Goal: Find specific page/section: Find specific page/section

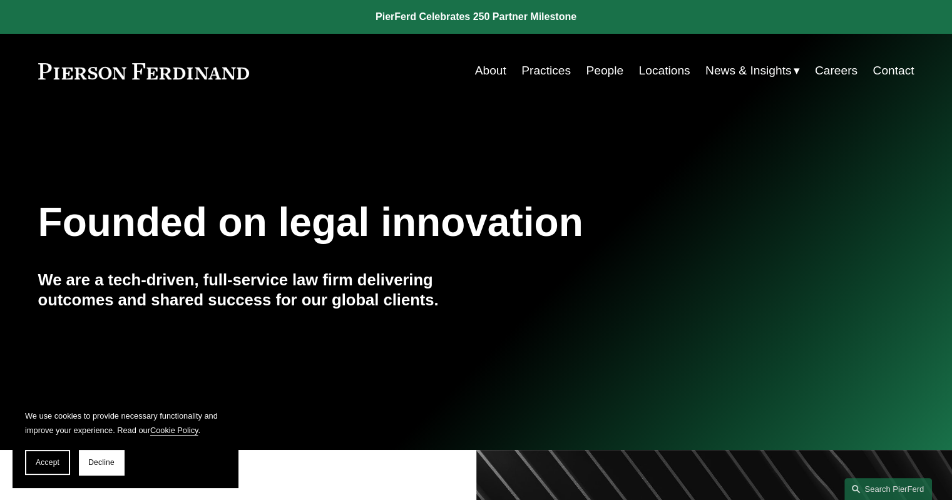
click at [593, 72] on link "People" at bounding box center [605, 71] width 38 height 24
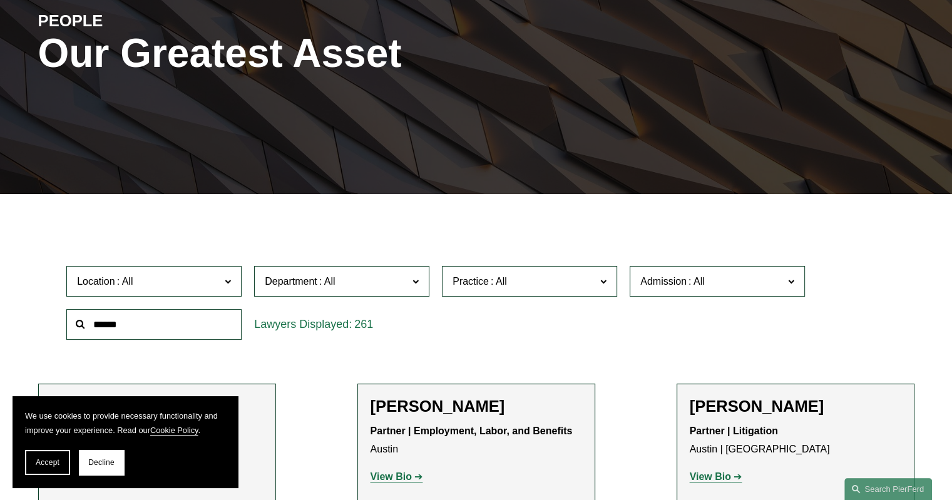
scroll to position [188, 0]
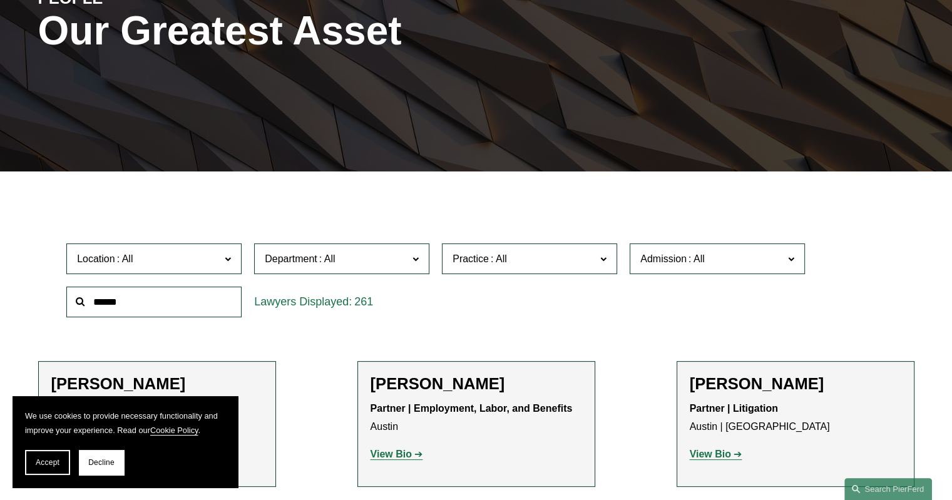
click at [226, 255] on span at bounding box center [228, 258] width 6 height 16
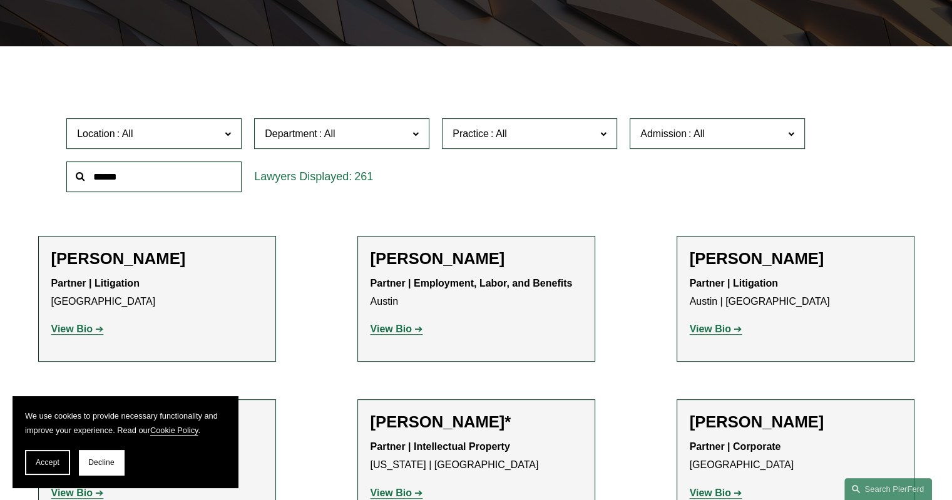
scroll to position [454, 0]
click at [0, 0] on link "[GEOGRAPHIC_DATA]" at bounding box center [0, 0] width 0 height 0
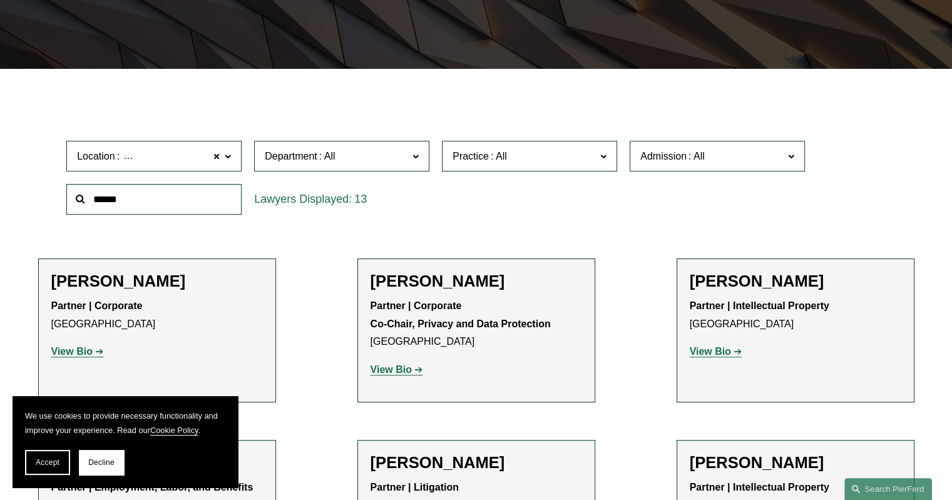
scroll to position [357, 0]
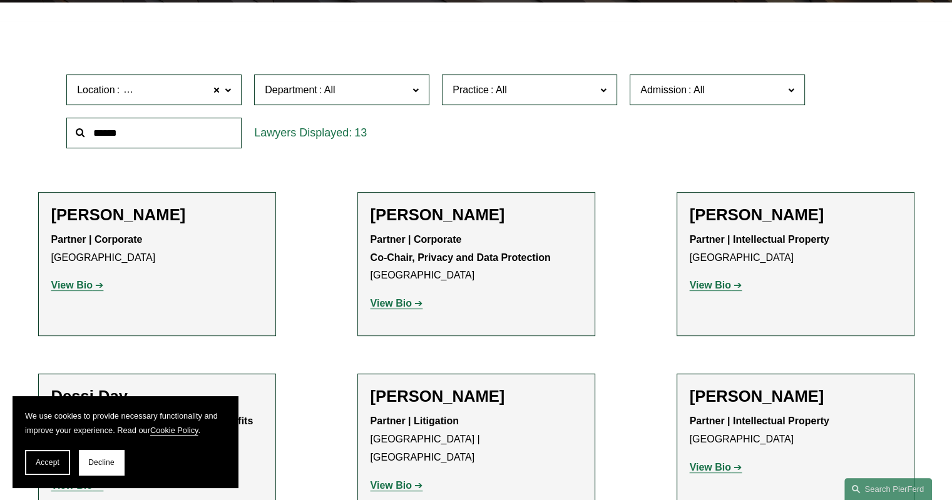
click at [108, 459] on span "Decline" at bounding box center [101, 462] width 26 height 9
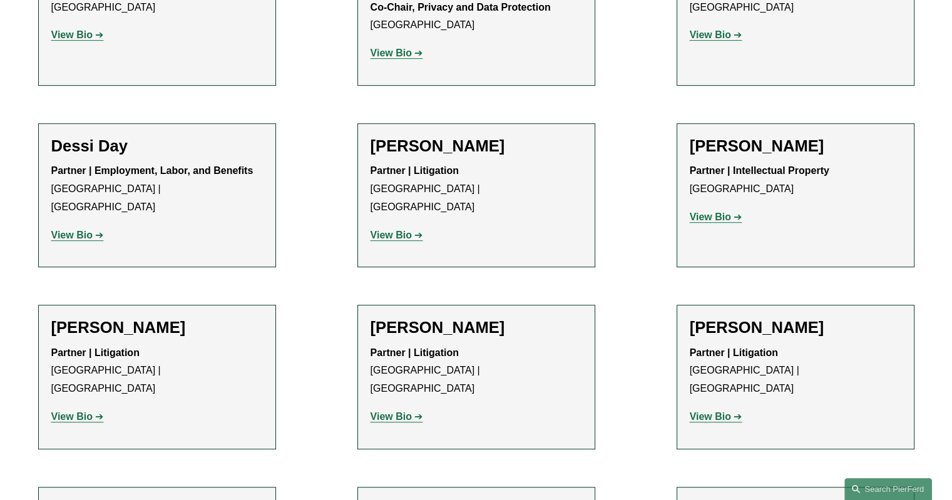
scroll to position [232, 0]
